Goal: Book appointment/travel/reservation

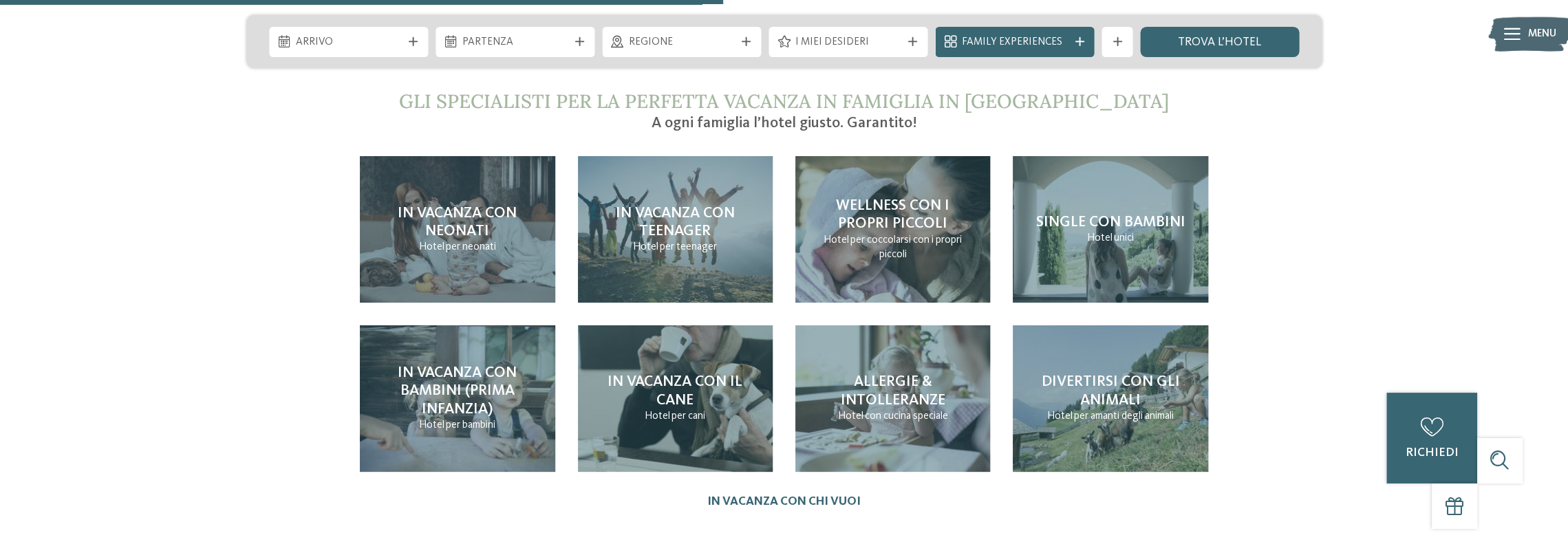
scroll to position [3233, 0]
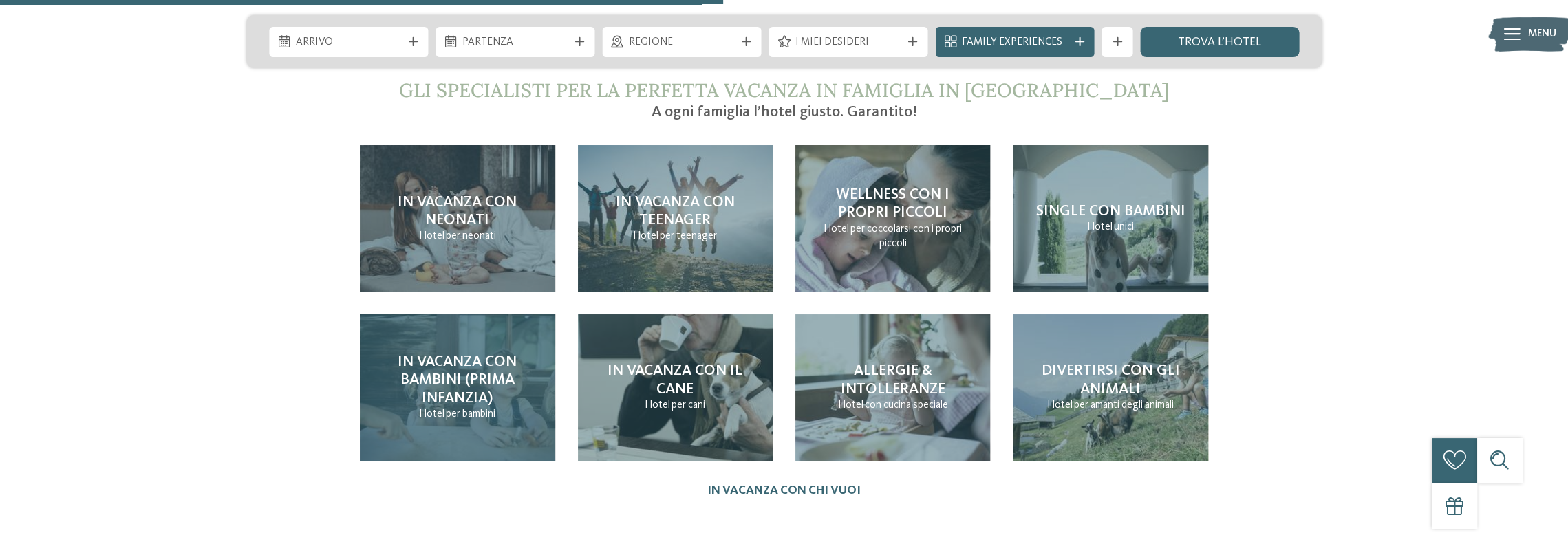
click at [499, 362] on h4 "In vacanza con bambini (prima infanzia)" at bounding box center [457, 380] width 164 height 54
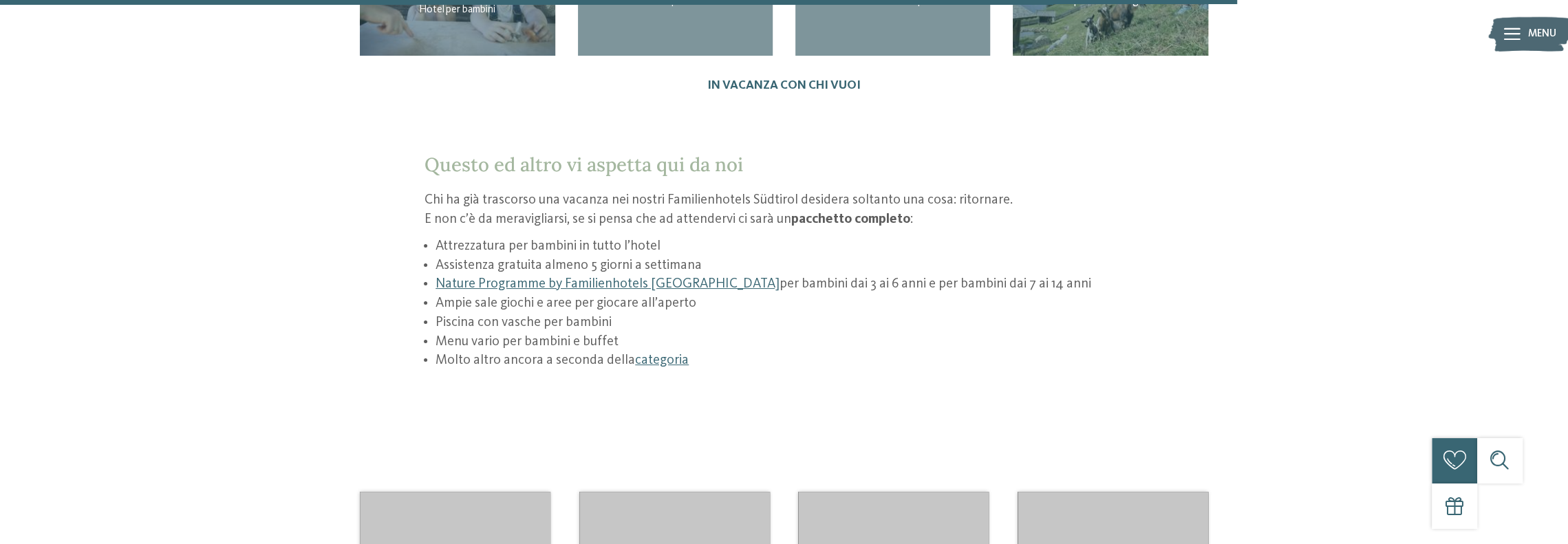
scroll to position [2057, 0]
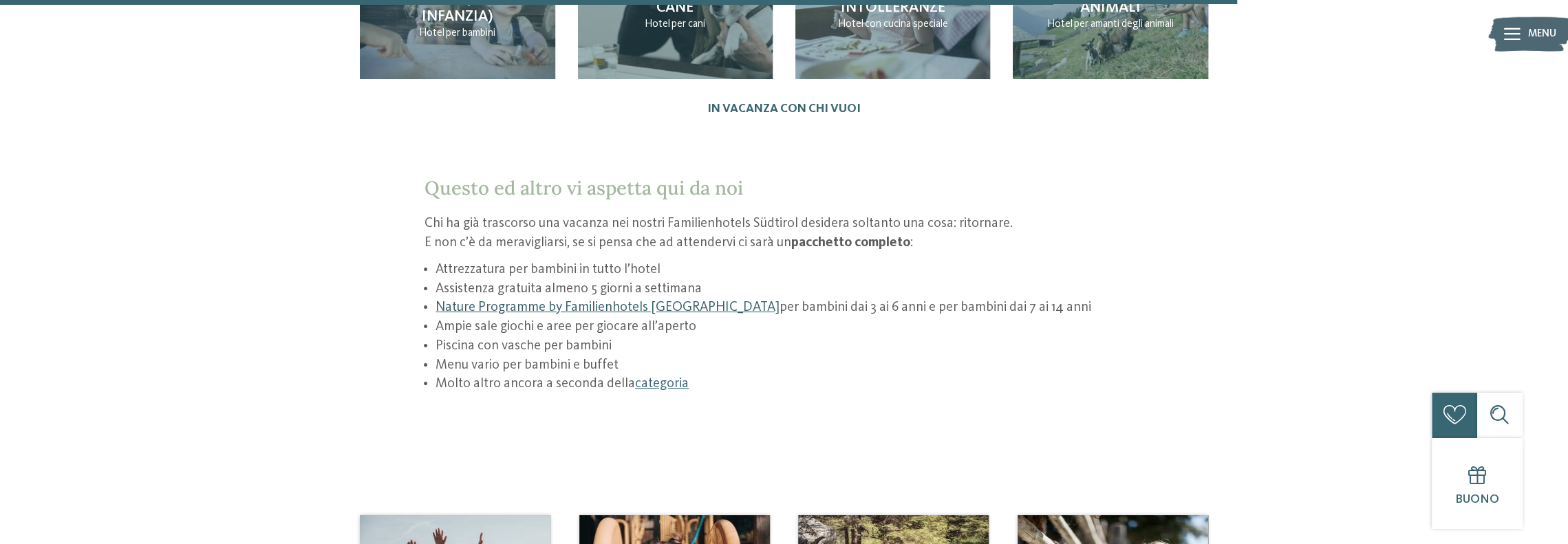
click at [653, 300] on link "Nature Programme by Familienhotels [GEOGRAPHIC_DATA]" at bounding box center [607, 307] width 344 height 14
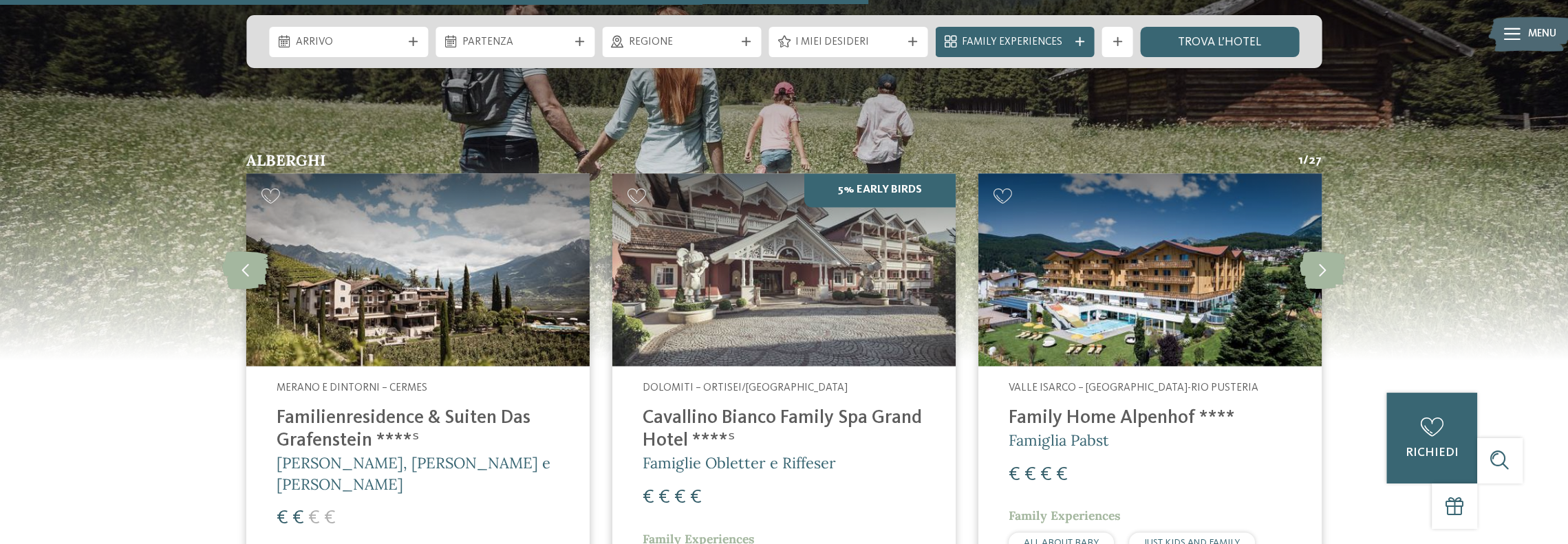
scroll to position [1789, 0]
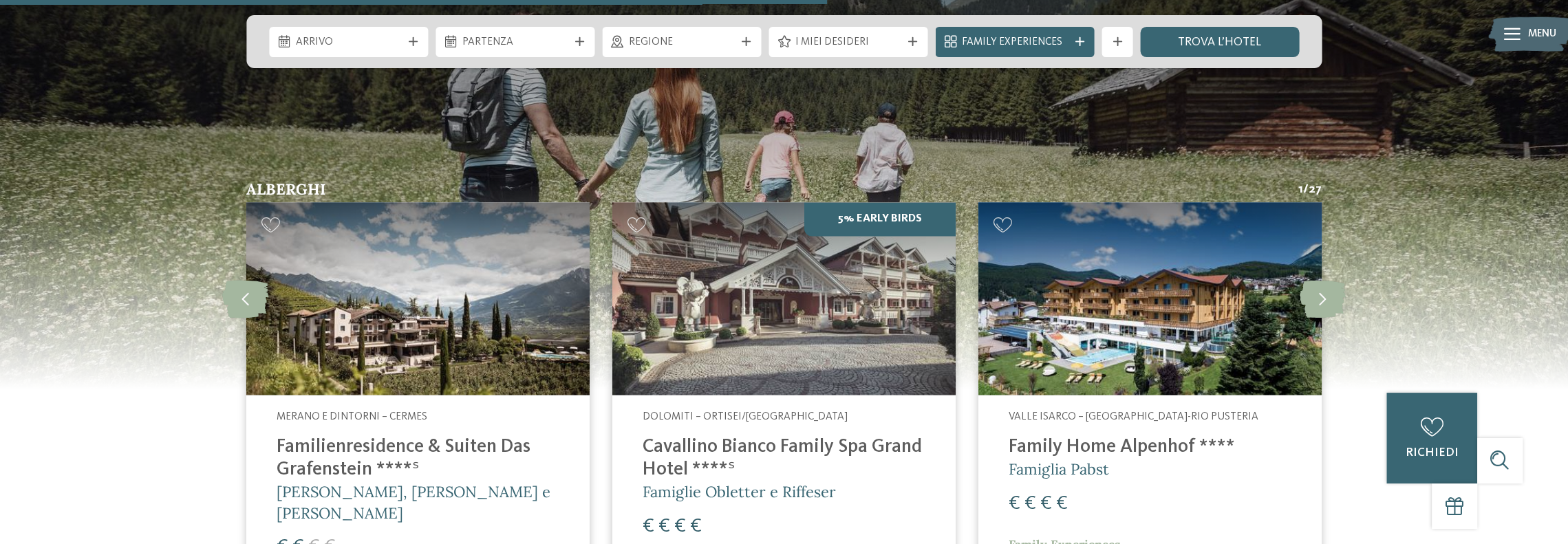
click at [810, 294] on img at bounding box center [784, 298] width 343 height 193
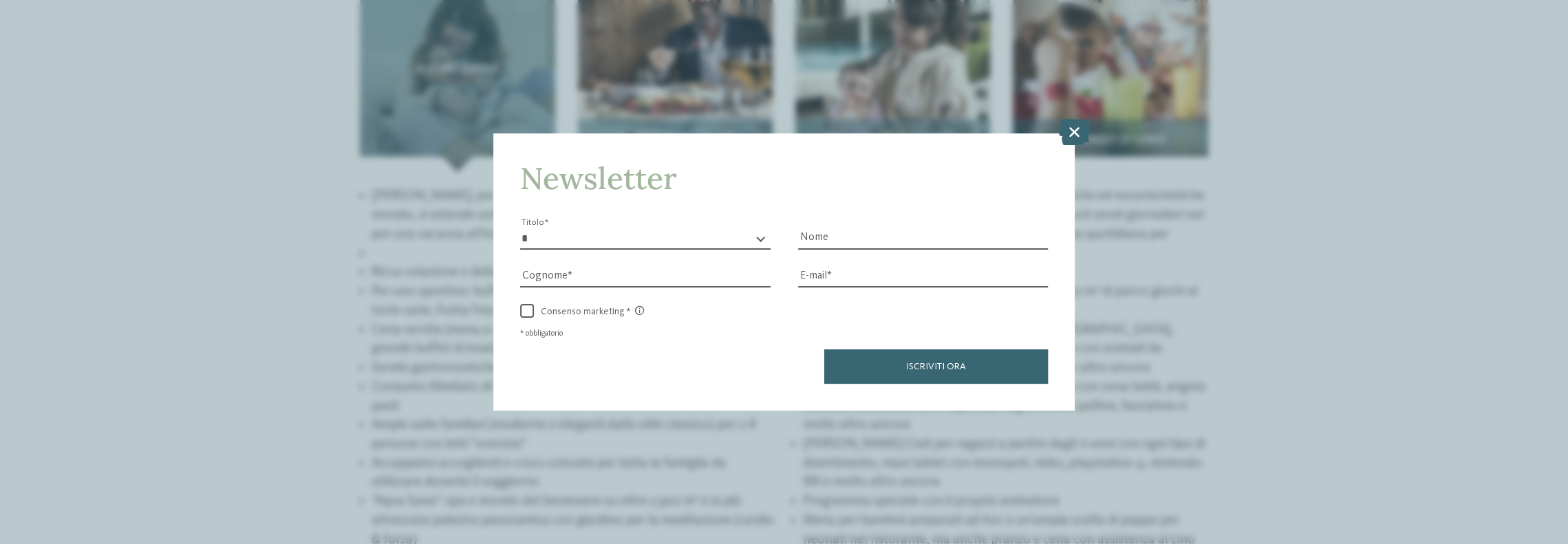
scroll to position [2476, 0]
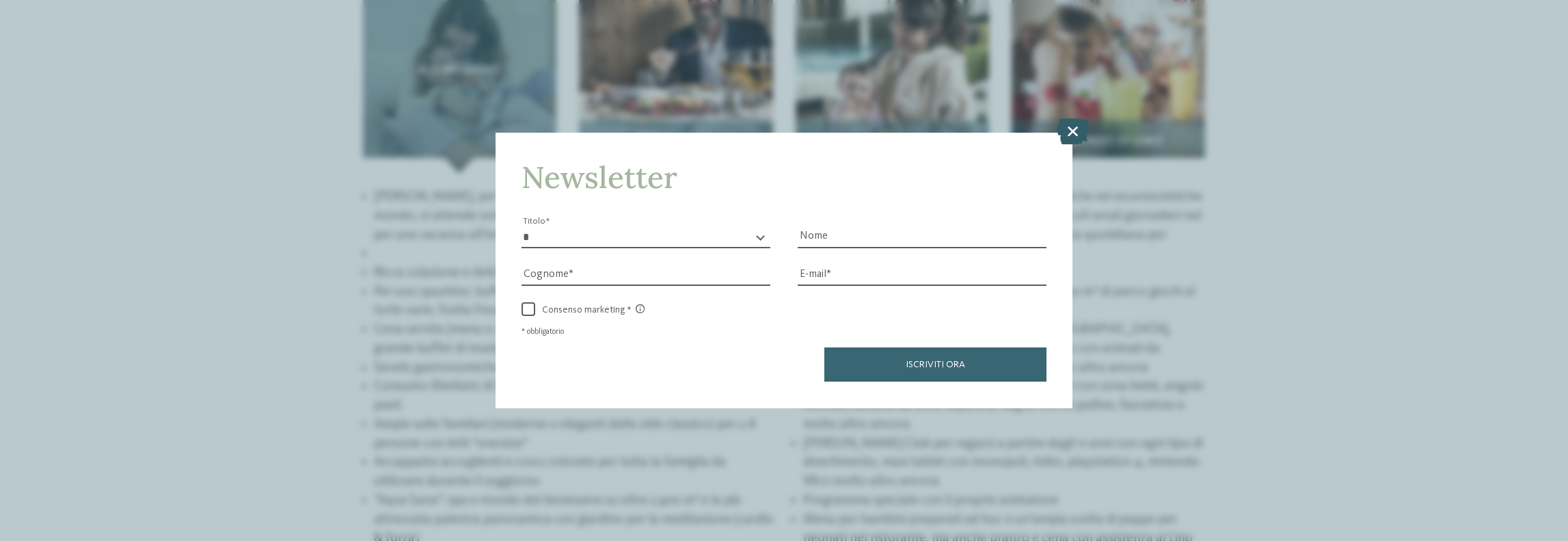
click at [1075, 129] on icon at bounding box center [1073, 131] width 32 height 26
